Goal: Task Accomplishment & Management: Use online tool/utility

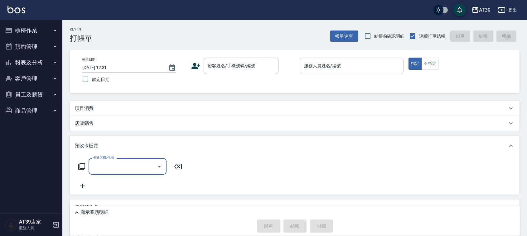
click at [328, 67] on div "服務人員姓名/編號 服務人員姓名/編號" at bounding box center [352, 66] width 104 height 17
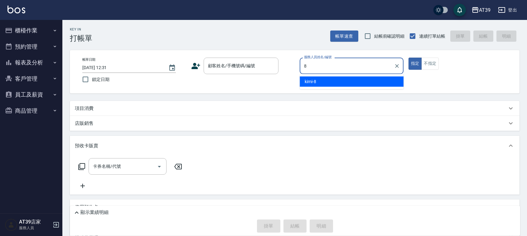
click at [330, 81] on div "kimi -8" at bounding box center [352, 82] width 104 height 10
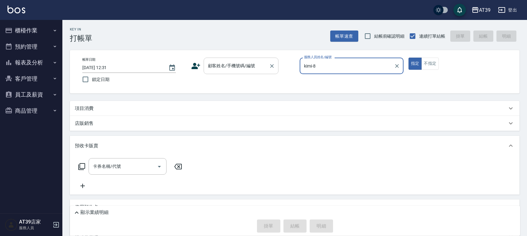
type input "kimi-8"
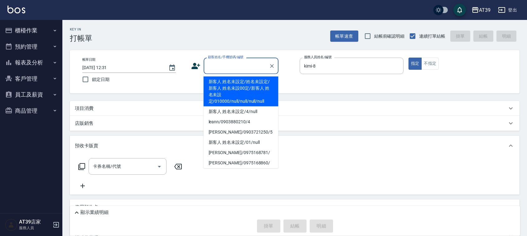
click at [253, 66] on input "顧客姓名/手機號碼/編號" at bounding box center [236, 65] width 60 height 11
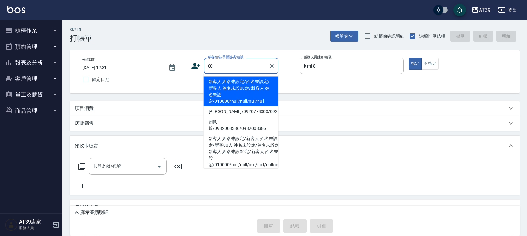
click at [238, 83] on li "新客人 姓名未設定/姓名未設定/新客人 姓名未設00定/新客人 姓名未設定/010000/null/null/null/null" at bounding box center [241, 92] width 75 height 30
type input "新客人 姓名未設定/姓名未設定/新客人 姓名未設00定/新客人 姓名未設定/010000/null/null/null/null"
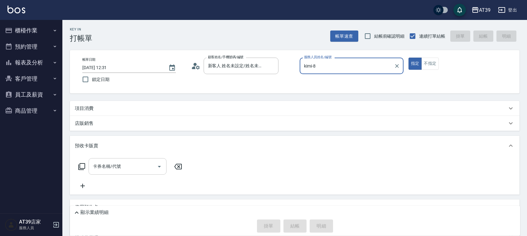
click at [125, 162] on input "卡券名稱/代號" at bounding box center [122, 166] width 63 height 11
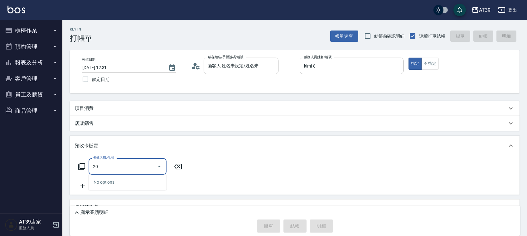
type input "204"
click at [135, 181] on div "No options" at bounding box center [128, 182] width 78 height 15
click at [131, 166] on input "204" at bounding box center [122, 166] width 63 height 11
drag, startPoint x: 115, startPoint y: 166, endPoint x: 60, endPoint y: 166, distance: 54.9
click at [60, 166] on div "AT39 登出 櫃檯作業 打帳單 帳單列表 現金收支登錄 每日結帳 排班表 現場電腦打卡 預約管理 預約管理 單日預約紀錄 單週預約紀錄 報表及分析 報表目錄…" at bounding box center [263, 139] width 527 height 279
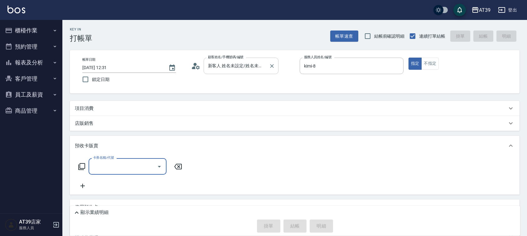
click at [253, 74] on div "新客人 姓名未設定/姓名未設定/新客人 姓名未設00定/新客人 姓名未設定/010000/null/null/null/null 顧客姓名/手機號碼/編號" at bounding box center [241, 66] width 75 height 17
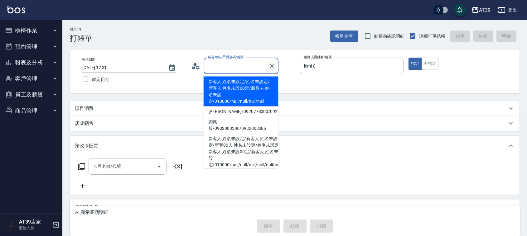
click at [271, 68] on icon "Clear" at bounding box center [272, 66] width 6 height 6
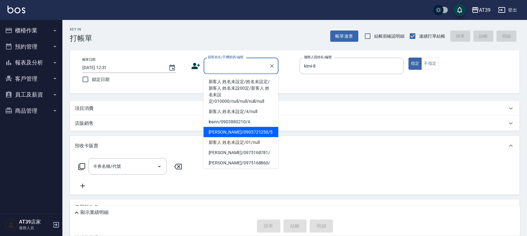
click at [236, 128] on li "[PERSON_NAME]/0903721250/5" at bounding box center [241, 132] width 75 height 10
type input "[PERSON_NAME]/0903721250/5"
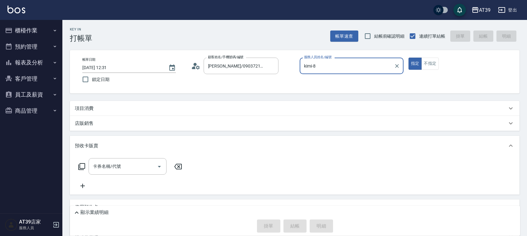
type input "愷爾-5"
click at [428, 62] on button "不指定" at bounding box center [429, 64] width 17 height 12
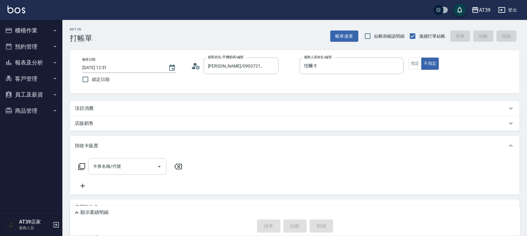
click at [149, 162] on input "卡券名稱/代號" at bounding box center [122, 166] width 63 height 11
type input "203"
click at [177, 168] on icon at bounding box center [178, 166] width 16 height 7
click at [116, 103] on div "項目消費" at bounding box center [295, 108] width 450 height 15
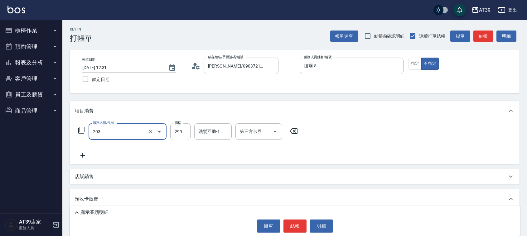
type input "B級洗+剪(203)"
type input "400"
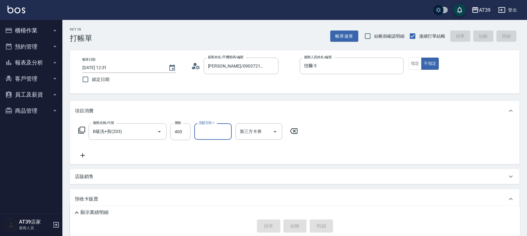
type input "[DATE] 15:11"
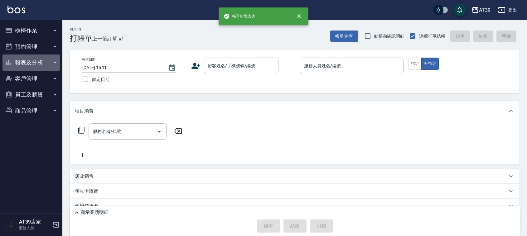
click at [50, 65] on button "報表及分析" at bounding box center [30, 63] width 57 height 16
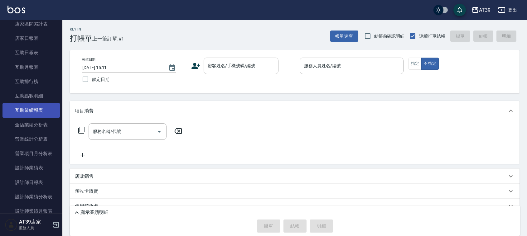
scroll to position [78, 0]
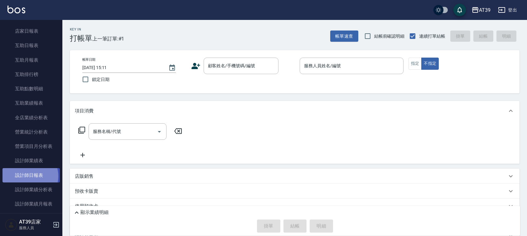
click at [27, 176] on link "設計師日報表" at bounding box center [30, 175] width 57 height 14
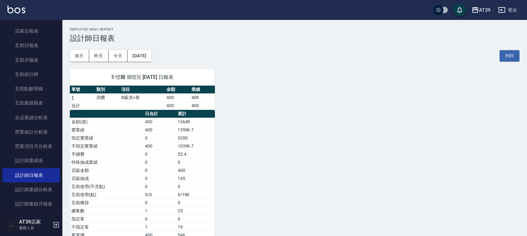
scroll to position [36, 0]
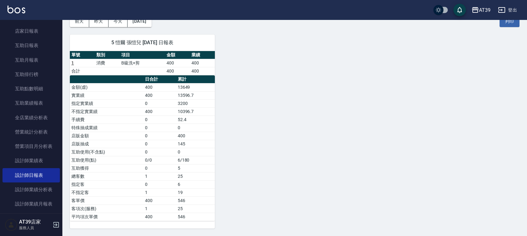
click at [15, 8] on img at bounding box center [16, 10] width 18 height 8
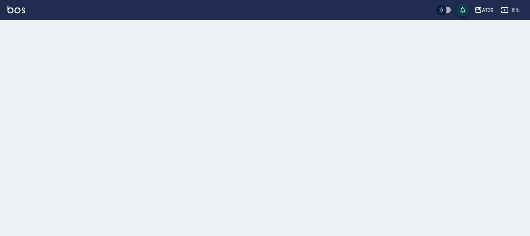
click at [15, 8] on img at bounding box center [16, 10] width 18 height 8
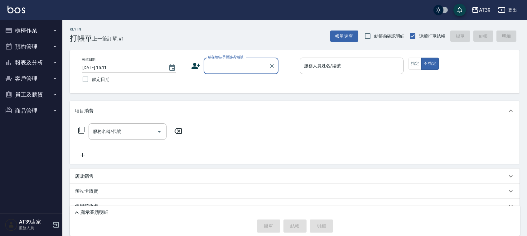
click at [47, 68] on button "報表及分析" at bounding box center [30, 63] width 57 height 16
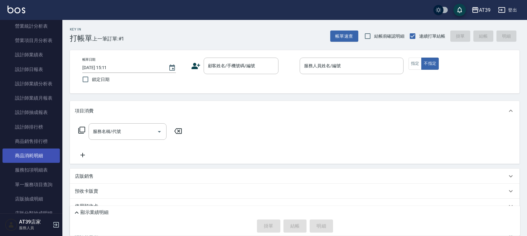
scroll to position [195, 0]
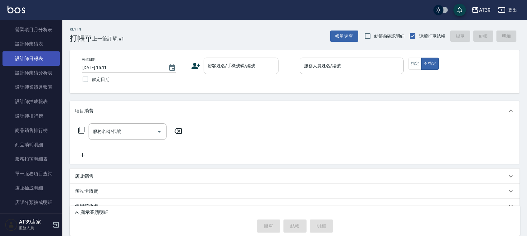
click at [38, 60] on link "設計師日報表" at bounding box center [30, 58] width 57 height 14
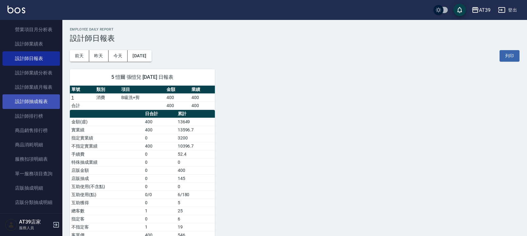
click at [45, 105] on link "設計師抽成報表" at bounding box center [30, 101] width 57 height 14
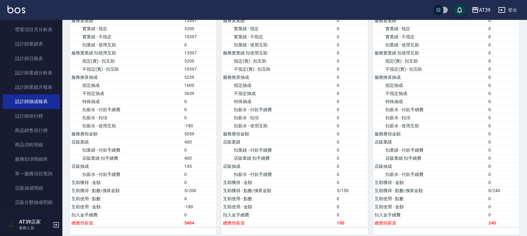
scroll to position [663, 0]
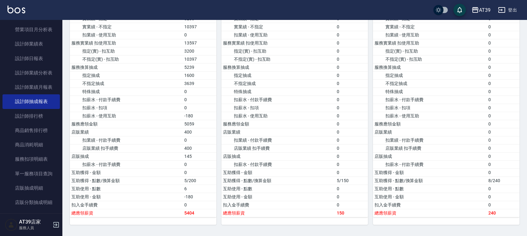
click at [13, 10] on img at bounding box center [16, 10] width 18 height 8
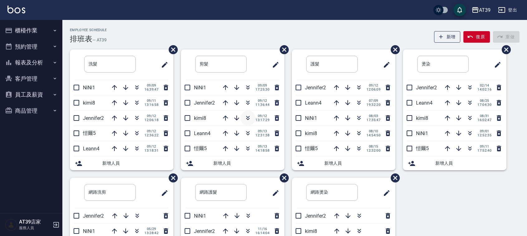
click at [249, 116] on icon "button" at bounding box center [247, 117] width 3 height 2
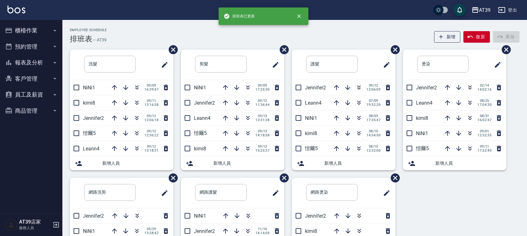
click at [222, 39] on div "Employee Schedule 排班表 — AT39 新增 復原 重做" at bounding box center [295, 35] width 450 height 15
